Goal: Register for event/course

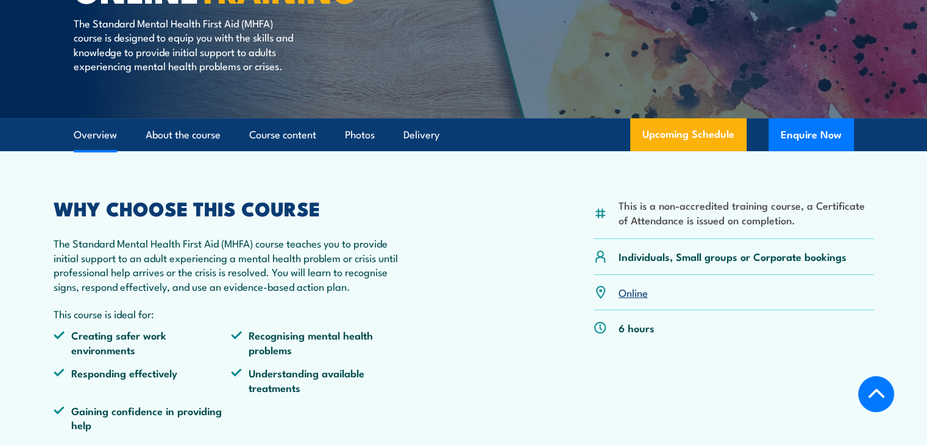
scroll to position [244, 0]
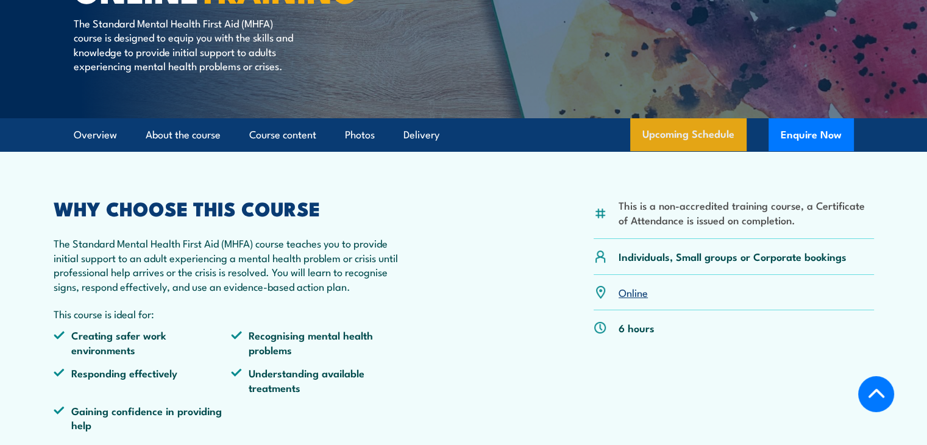
click at [705, 151] on link "Upcoming Schedule" at bounding box center [688, 134] width 116 height 33
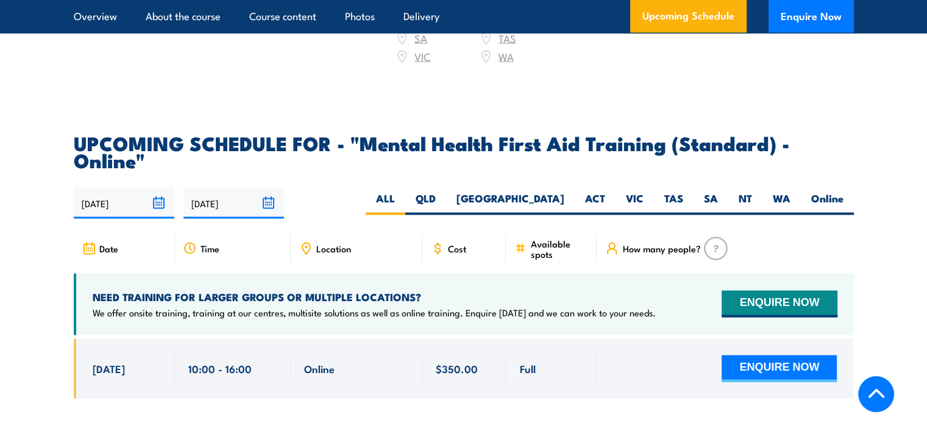
scroll to position [2380, 0]
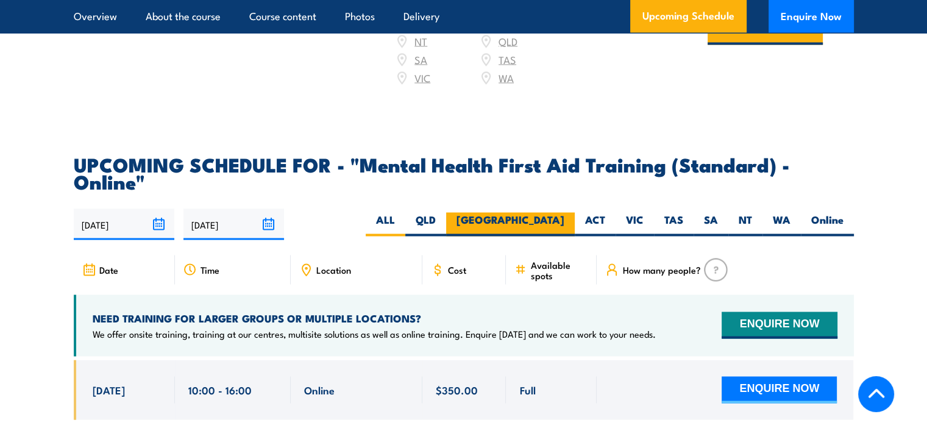
click at [552, 213] on label "[GEOGRAPHIC_DATA]" at bounding box center [510, 225] width 129 height 24
click at [564, 213] on input "[GEOGRAPHIC_DATA]" at bounding box center [568, 217] width 8 height 8
radio input "true"
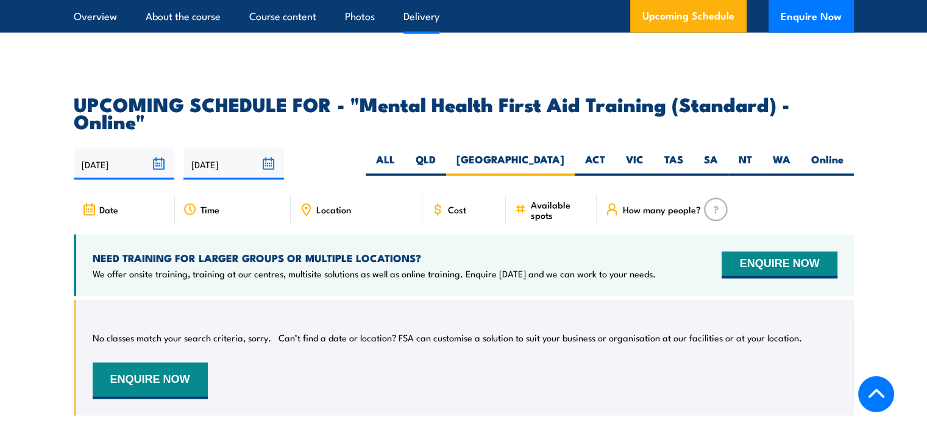
scroll to position [2258, 0]
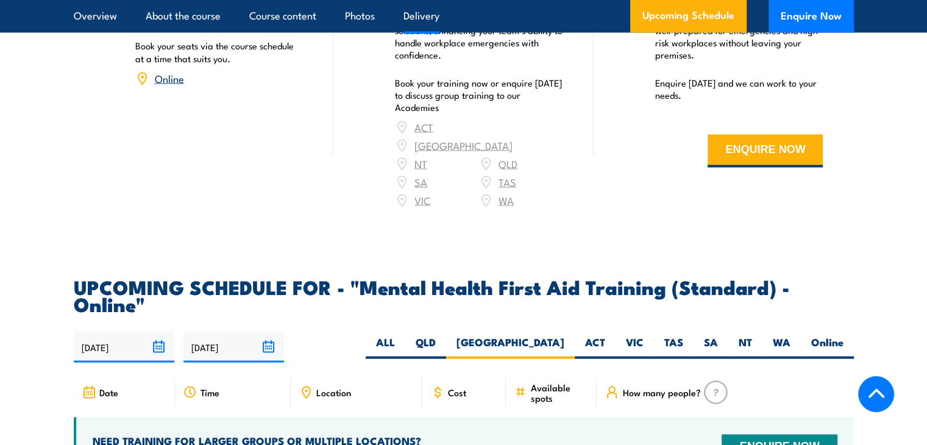
click at [112, 331] on input "[DATE]" at bounding box center [124, 346] width 101 height 31
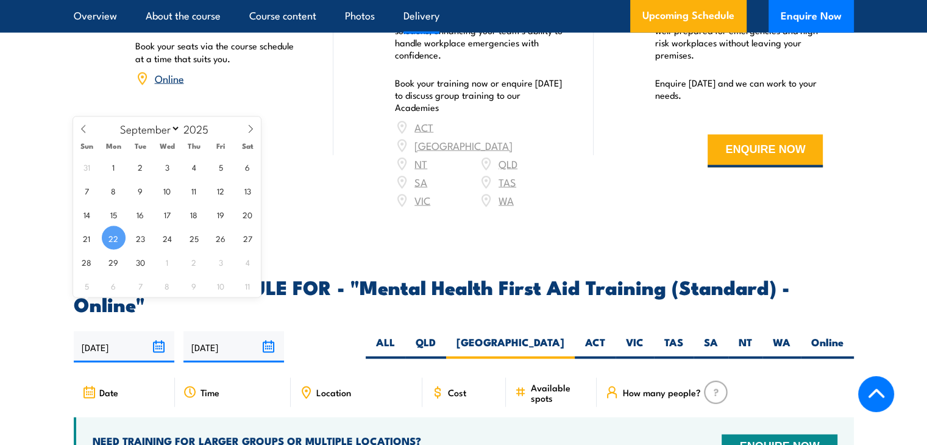
click at [112, 235] on span "22" at bounding box center [114, 238] width 24 height 24
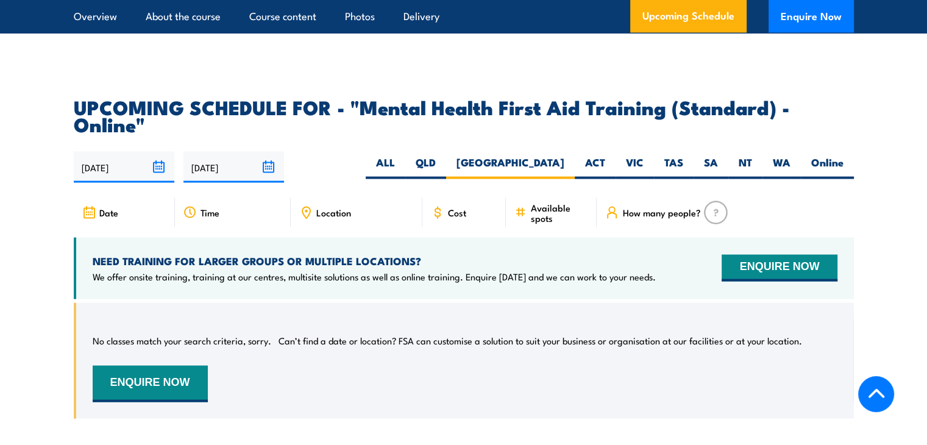
scroll to position [2198, 0]
